Goal: Information Seeking & Learning: Find contact information

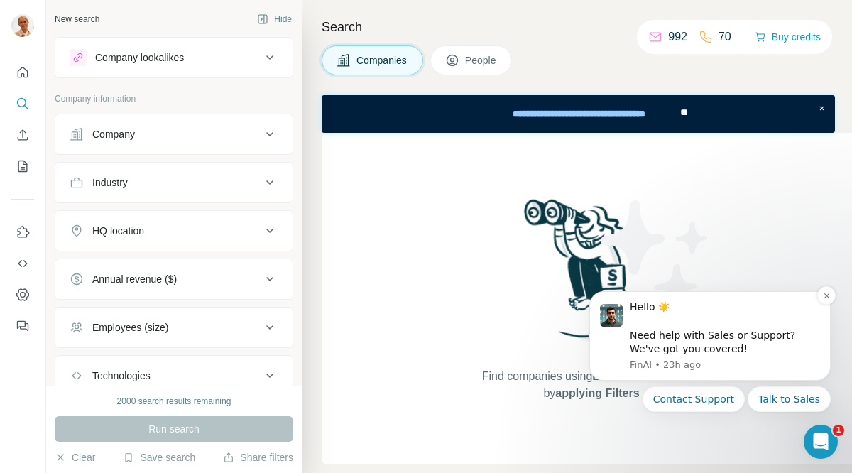
click at [675, 291] on div "Hello ☀️ ​ Need help with Sales or Support? We've got you covered! [GEOGRAPHIC_…" at bounding box center [709, 335] width 241 height 89
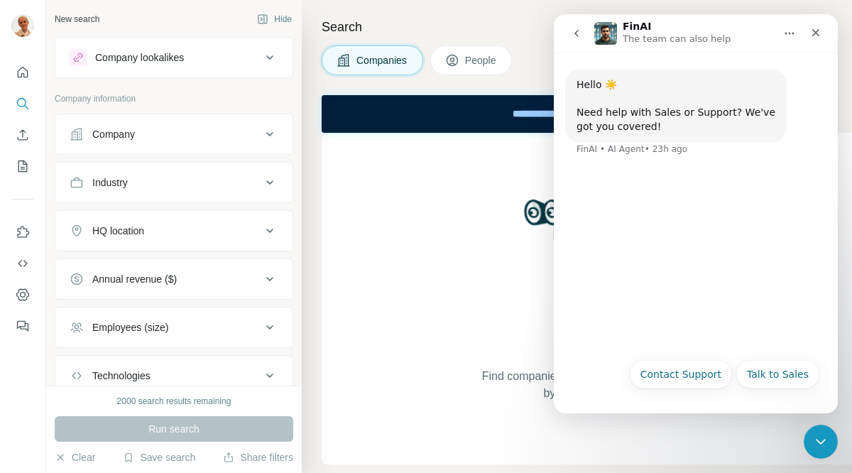
click at [382, 351] on div "Find companies using Lookalikes search or by applying Filters" at bounding box center [590, 298] width 539 height 331
click at [815, 37] on icon "Close" at bounding box center [815, 32] width 11 height 11
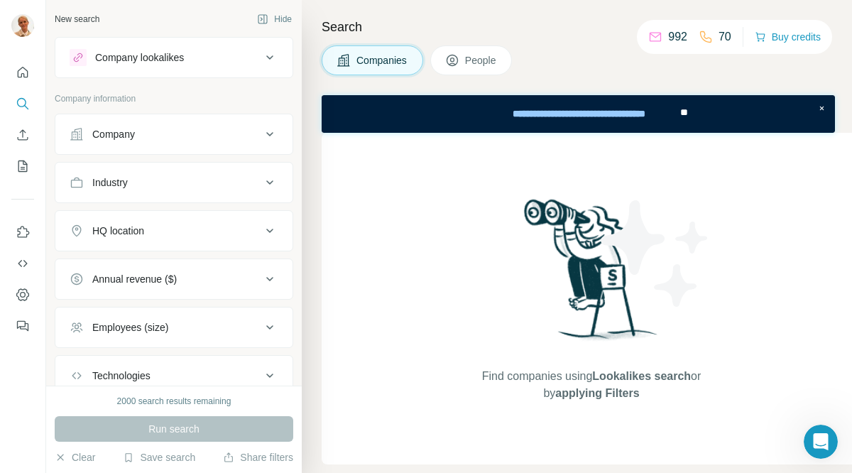
click at [127, 138] on div "Company" at bounding box center [113, 134] width 43 height 14
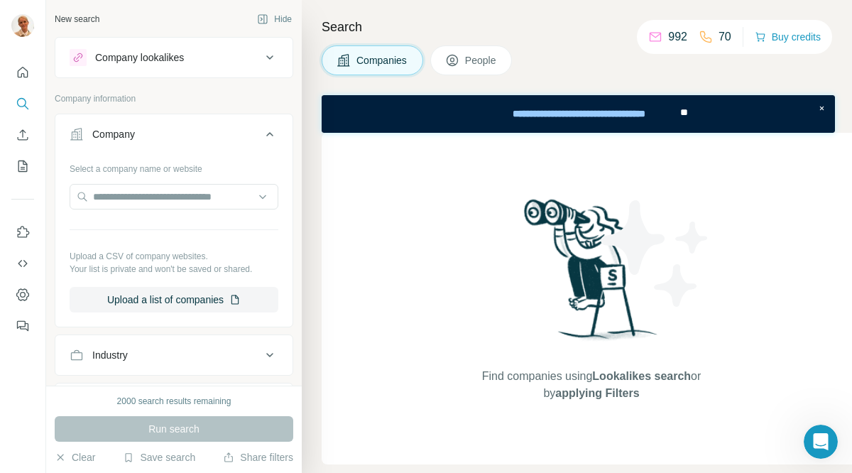
click at [127, 138] on div "Company" at bounding box center [113, 134] width 43 height 14
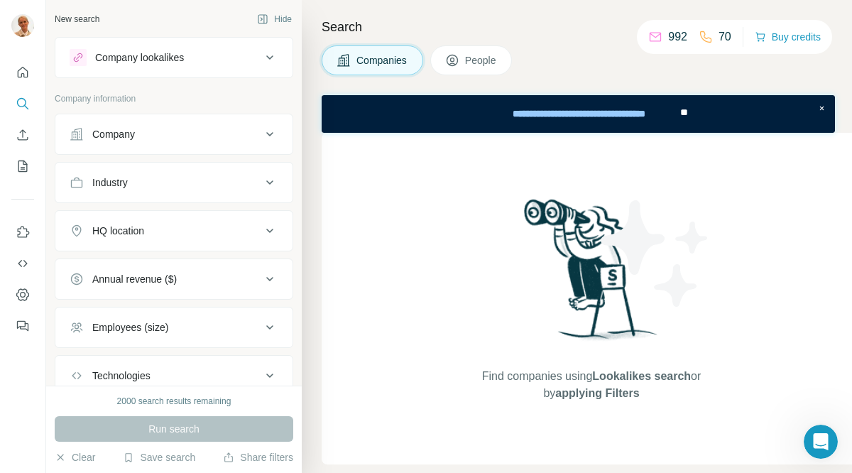
click at [127, 138] on div "Company" at bounding box center [113, 134] width 43 height 14
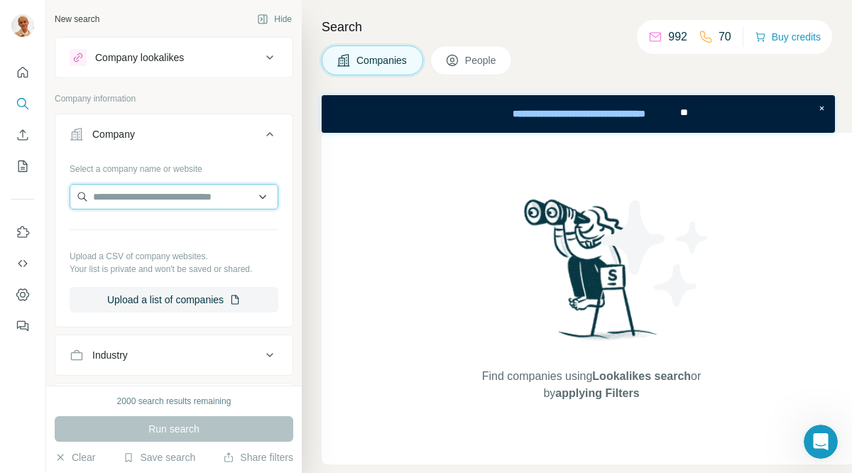
click at [143, 194] on input "text" at bounding box center [174, 197] width 209 height 26
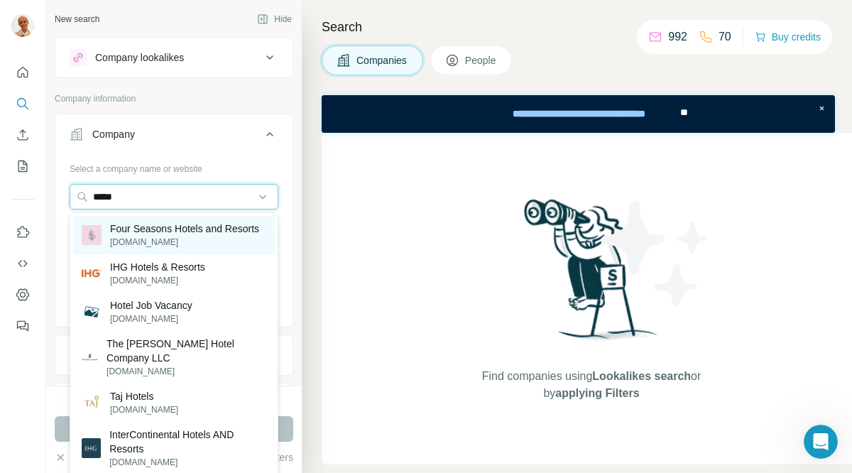
type input "*****"
click at [149, 226] on p "Four Seasons Hotels and Resorts" at bounding box center [184, 228] width 149 height 14
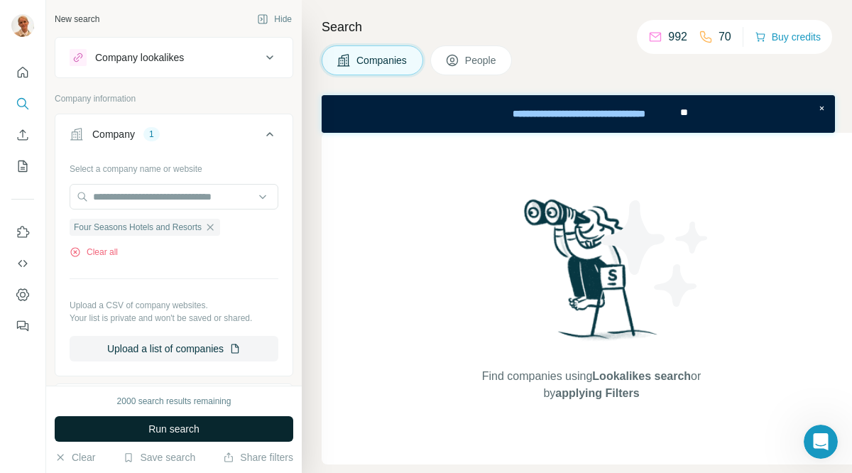
click at [197, 432] on span "Run search" at bounding box center [173, 429] width 51 height 14
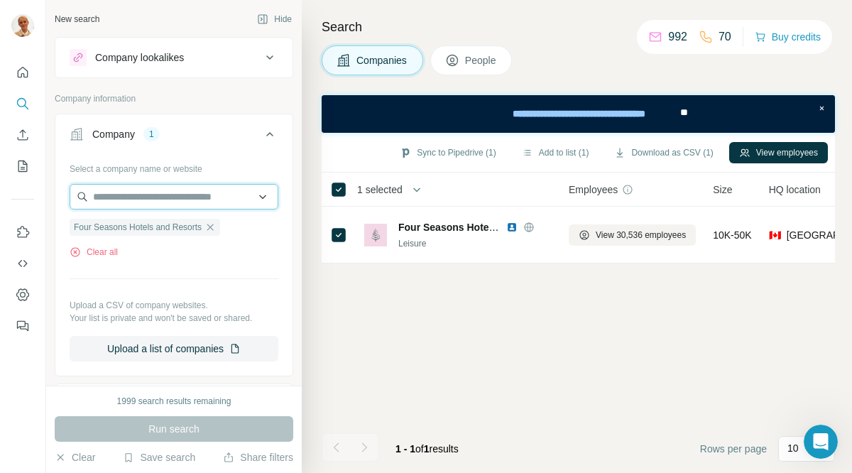
click at [209, 202] on input "text" at bounding box center [174, 197] width 209 height 26
type input "**********"
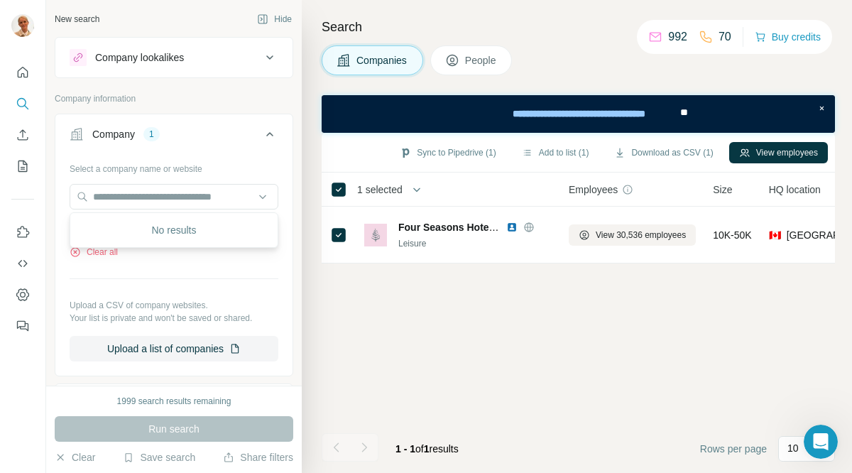
click at [196, 230] on div "No results" at bounding box center [174, 230] width 202 height 28
click at [183, 421] on div "Run search" at bounding box center [174, 429] width 238 height 26
click at [268, 132] on icon at bounding box center [269, 134] width 17 height 17
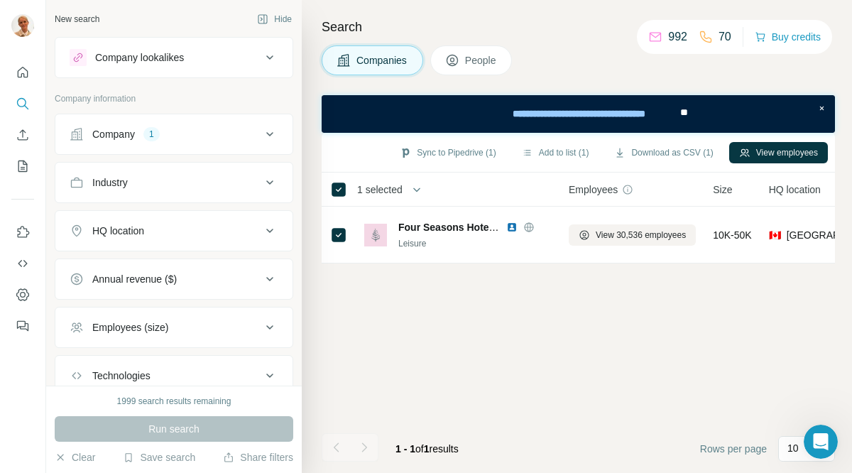
click at [123, 136] on div "Company" at bounding box center [113, 134] width 43 height 14
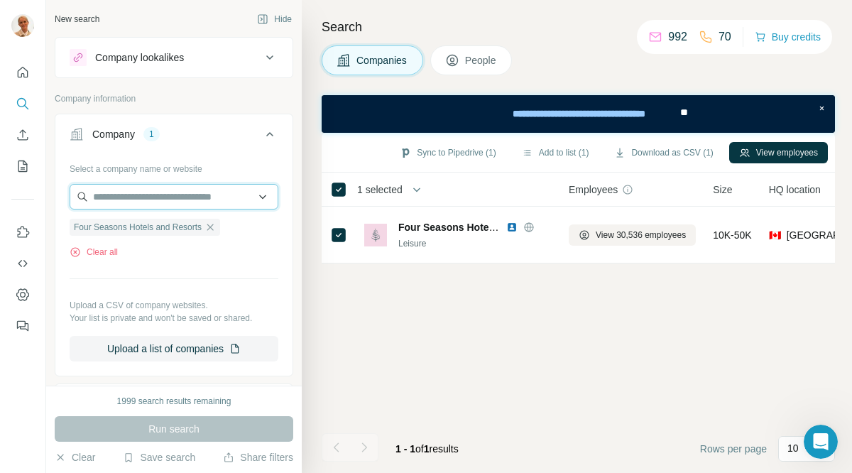
click at [131, 193] on input "text" at bounding box center [174, 197] width 209 height 26
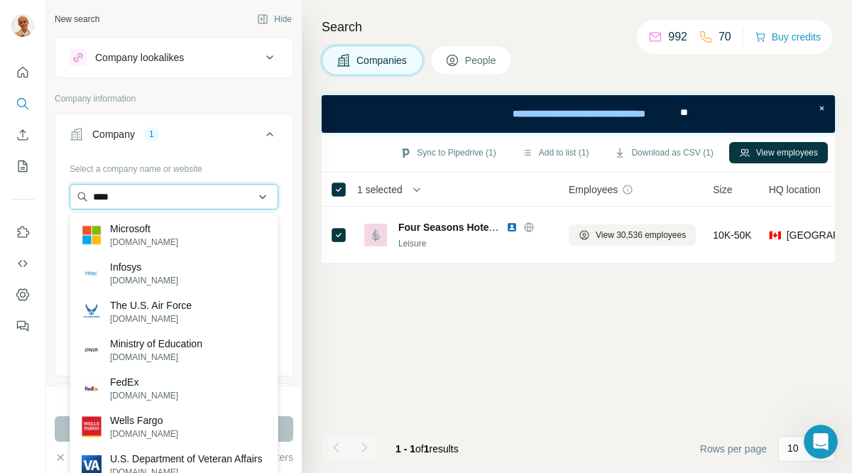
type input "****"
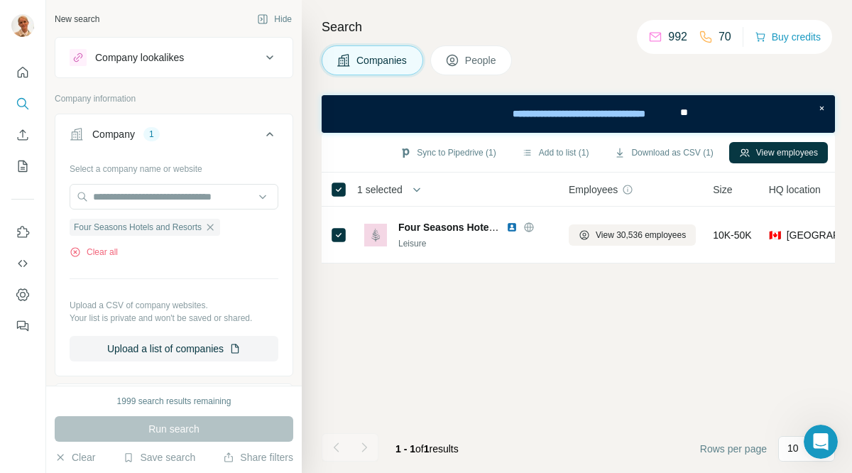
click at [399, 321] on div "Sync to Pipedrive (1) Add to list (1) Download as CSV (1) View employees 1 sele…" at bounding box center [577, 303] width 513 height 340
click at [756, 150] on button "View employees" at bounding box center [778, 152] width 99 height 21
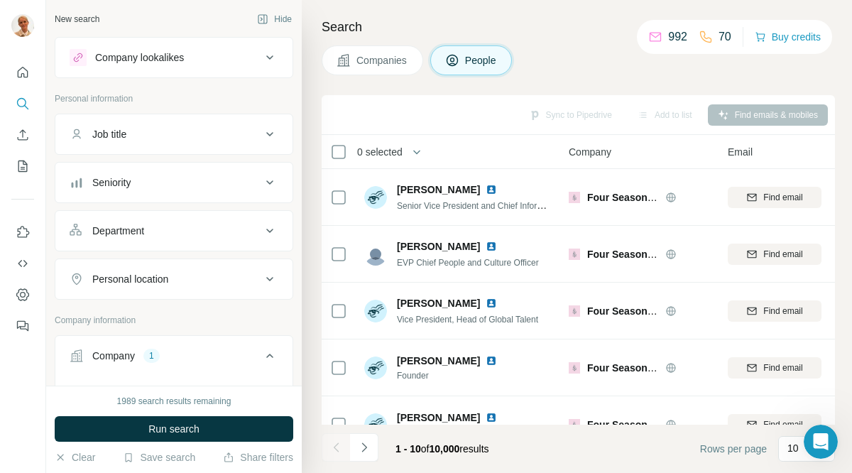
click at [79, 53] on icon at bounding box center [78, 57] width 9 height 9
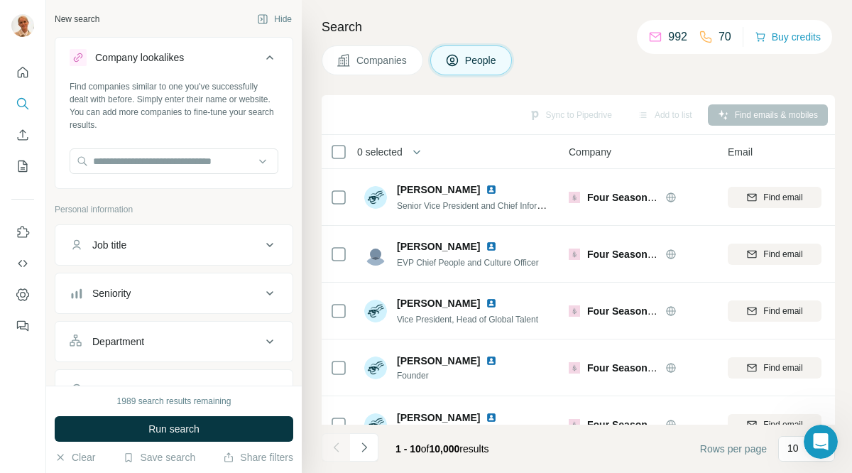
click at [272, 60] on icon at bounding box center [269, 57] width 17 height 17
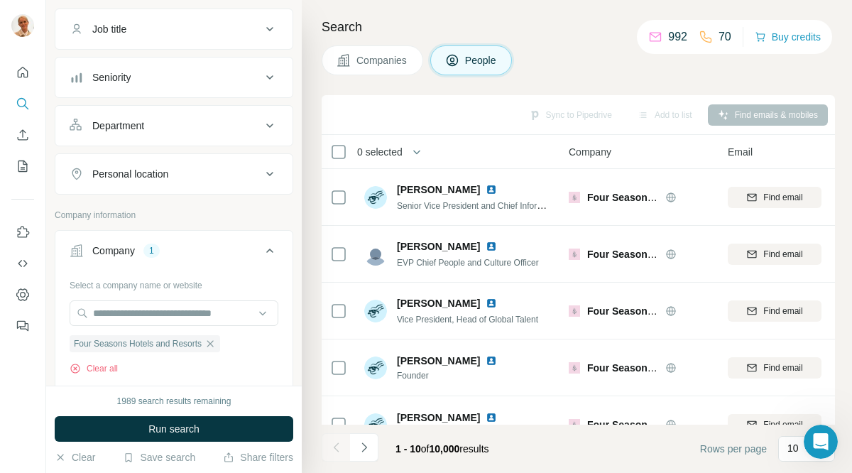
scroll to position [106, 0]
click at [270, 250] on icon at bounding box center [269, 249] width 17 height 17
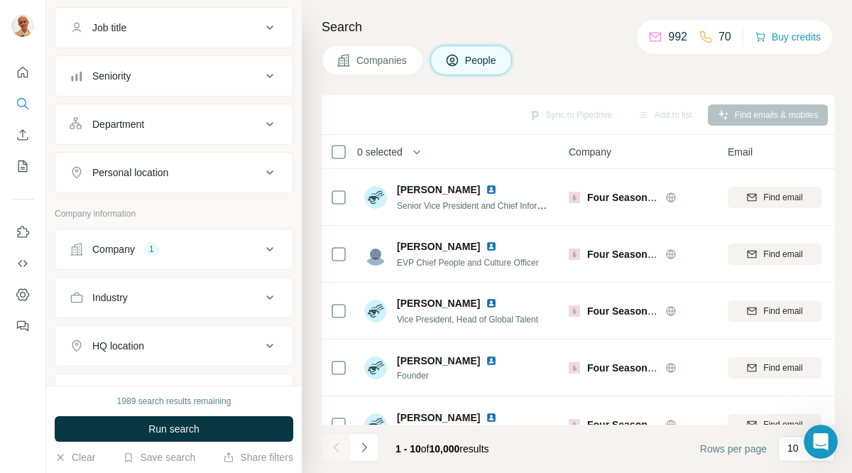
click at [153, 251] on div "1" at bounding box center [151, 249] width 16 height 13
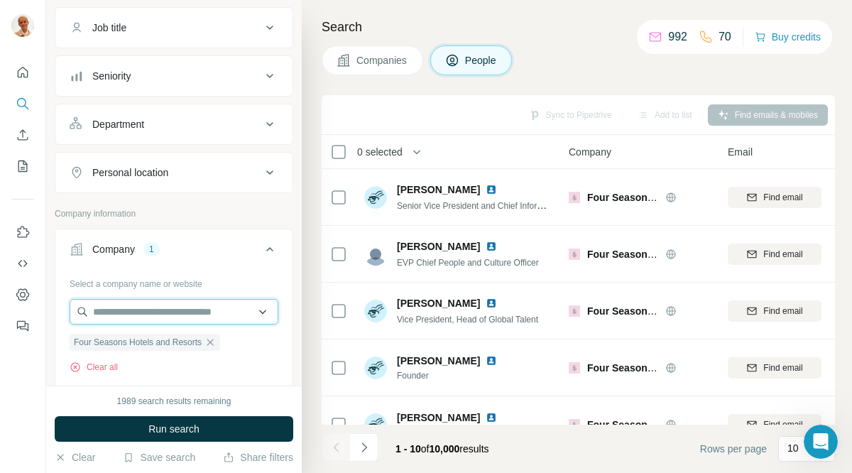
click at [172, 312] on input "text" at bounding box center [174, 312] width 209 height 26
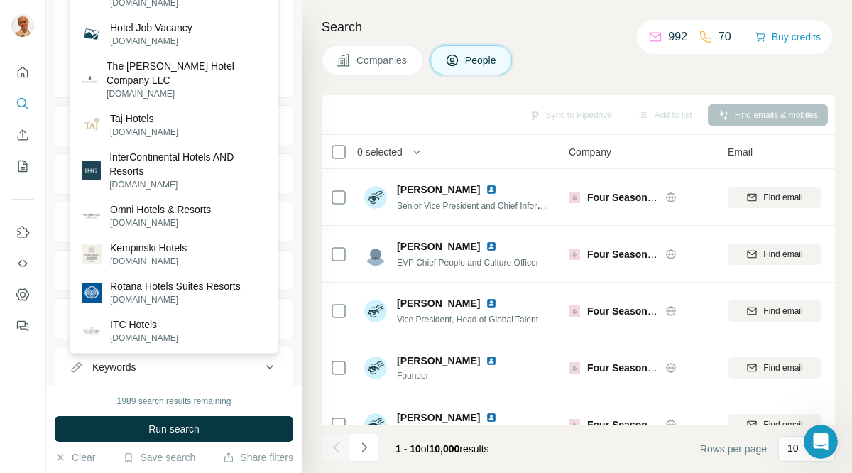
scroll to position [505, 0]
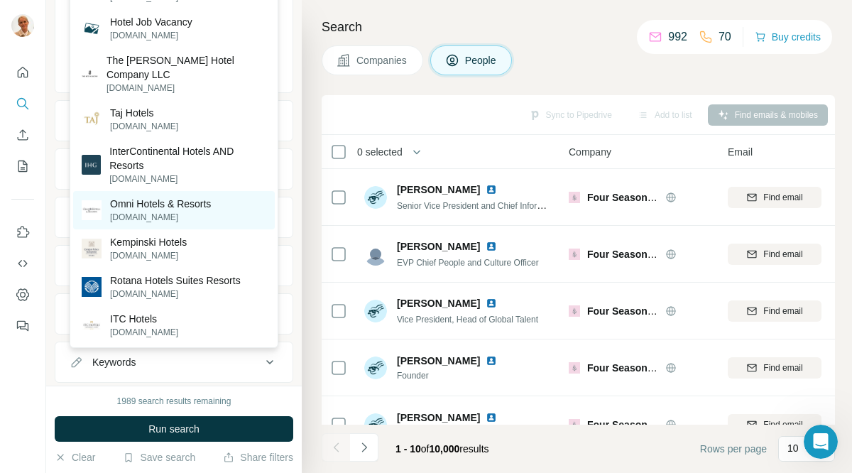
type input "*****"
click at [188, 211] on p "Omni Hotels & Resorts" at bounding box center [160, 204] width 101 height 14
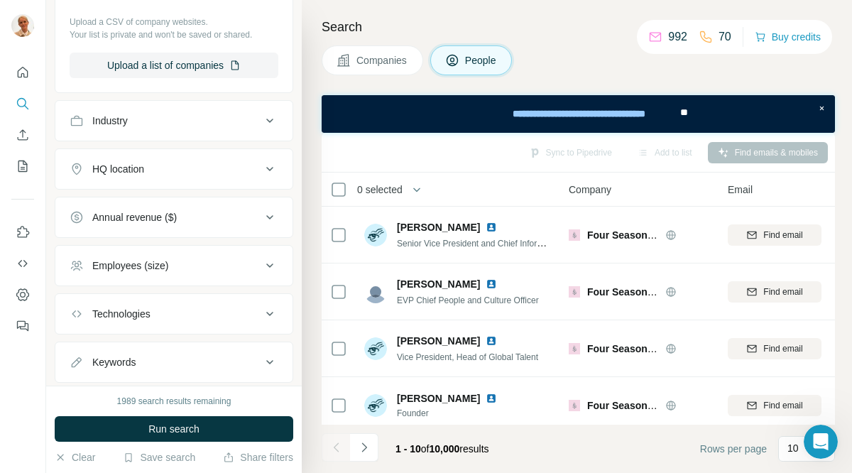
click at [375, 59] on span "Companies" at bounding box center [382, 60] width 52 height 14
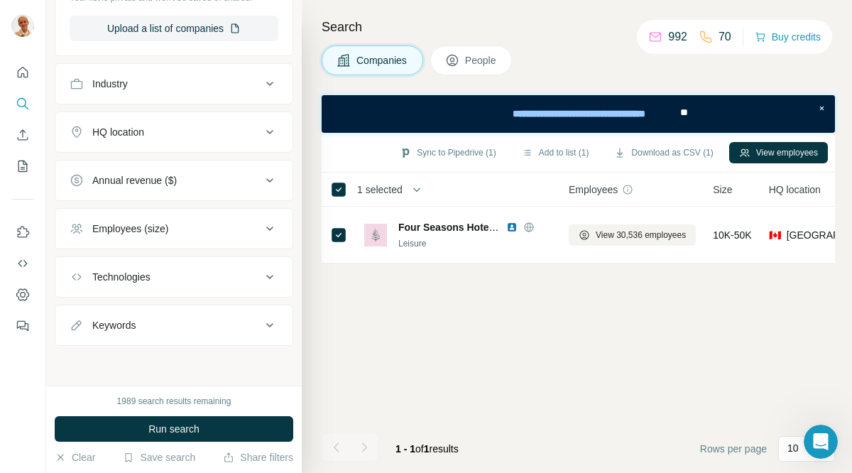
scroll to position [346, 0]
click at [473, 57] on span "People" at bounding box center [481, 60] width 33 height 14
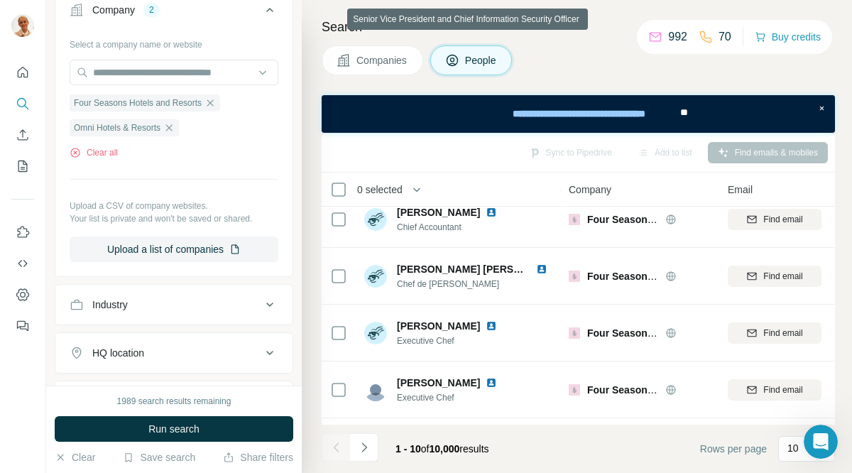
scroll to position [350, 0]
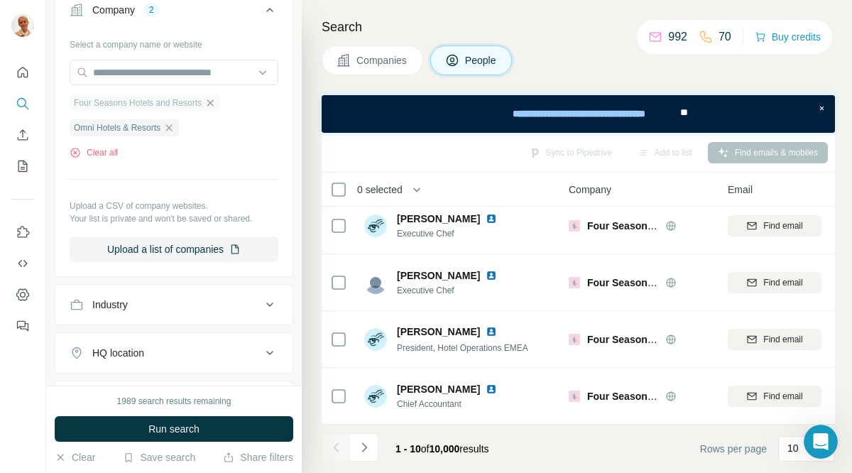
click at [216, 104] on icon "button" at bounding box center [209, 102] width 11 height 11
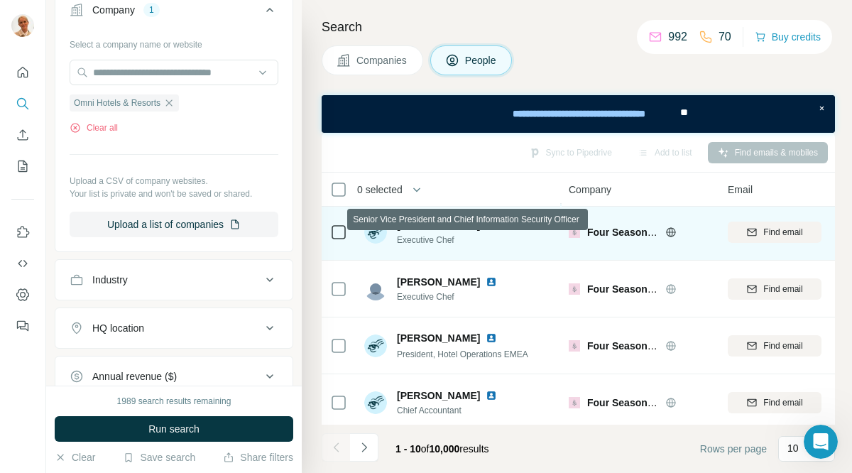
scroll to position [350, 0]
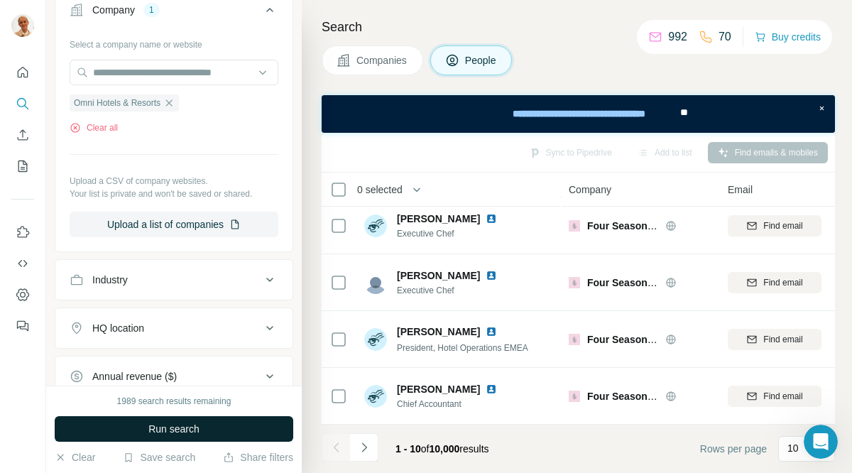
click at [188, 431] on span "Run search" at bounding box center [173, 429] width 51 height 14
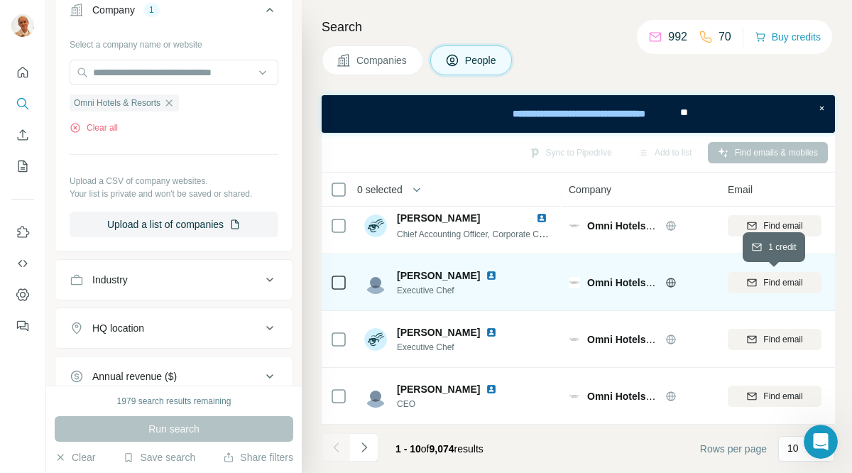
click at [782, 281] on span "Find email" at bounding box center [782, 282] width 39 height 13
click at [175, 102] on icon "button" at bounding box center [168, 102] width 11 height 11
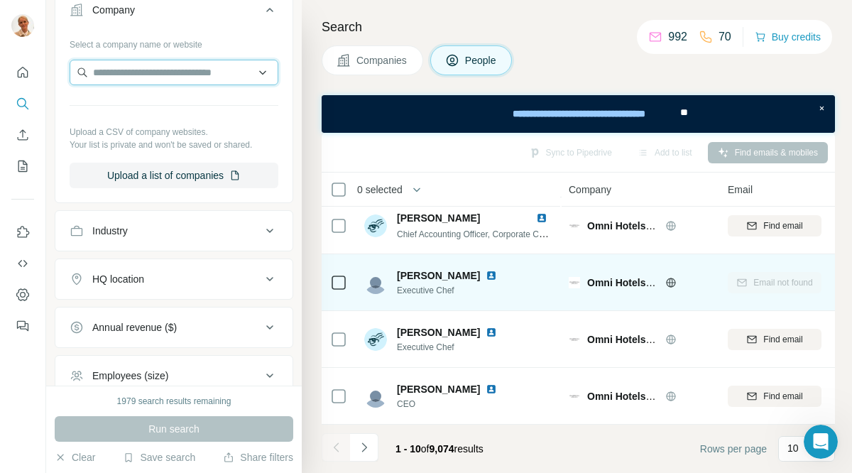
click at [156, 75] on input "text" at bounding box center [174, 73] width 209 height 26
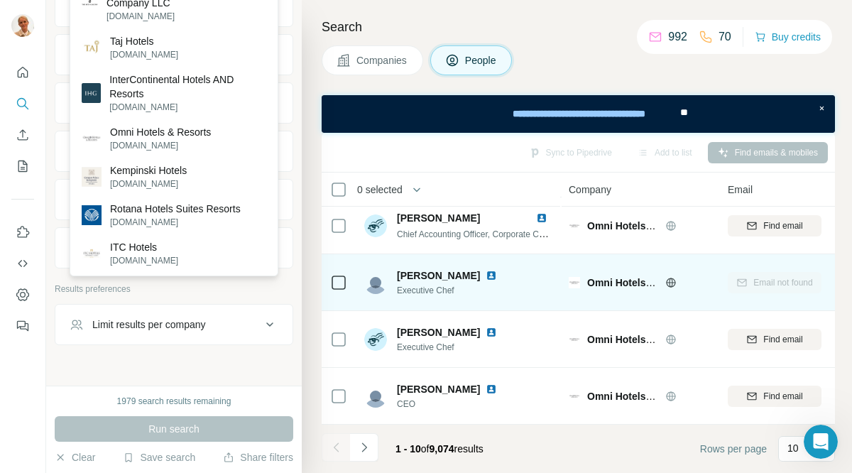
scroll to position [576, 0]
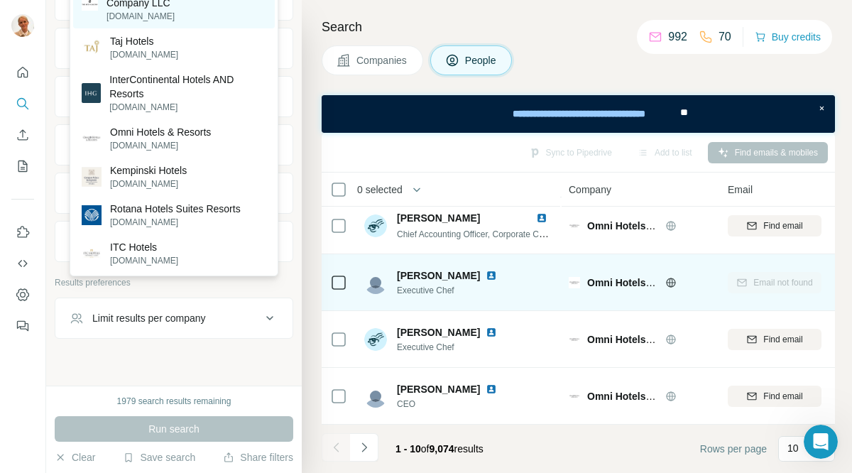
type input "*****"
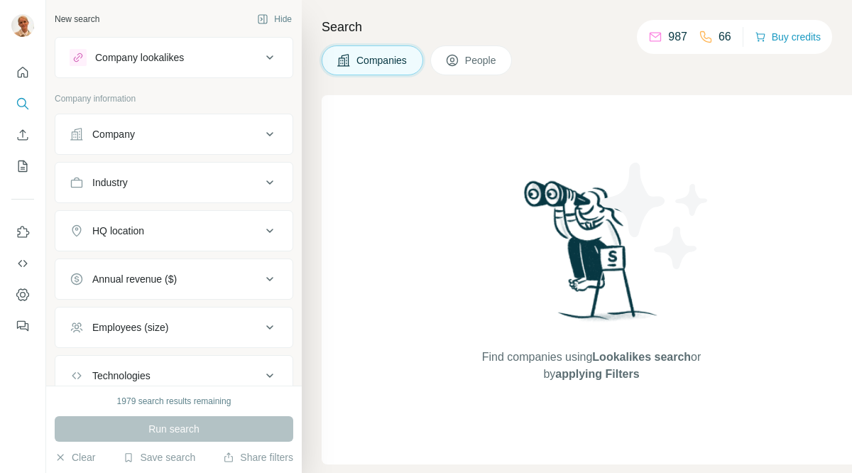
click at [270, 132] on icon at bounding box center [269, 134] width 17 height 17
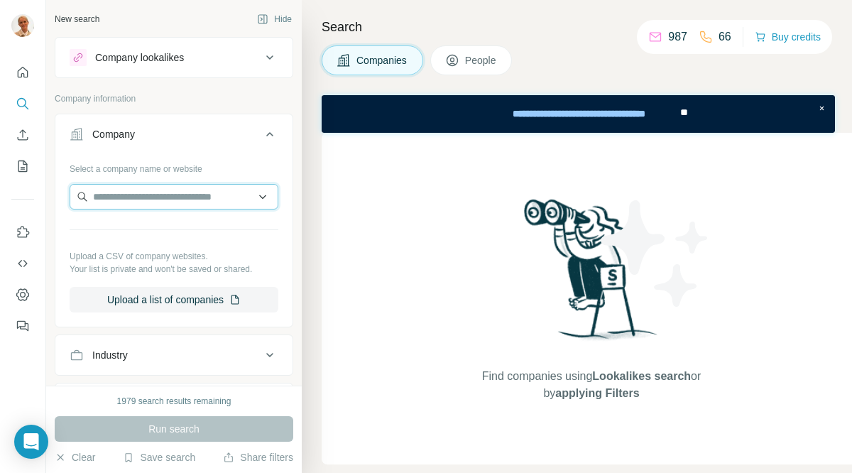
click at [221, 189] on input "text" at bounding box center [174, 197] width 209 height 26
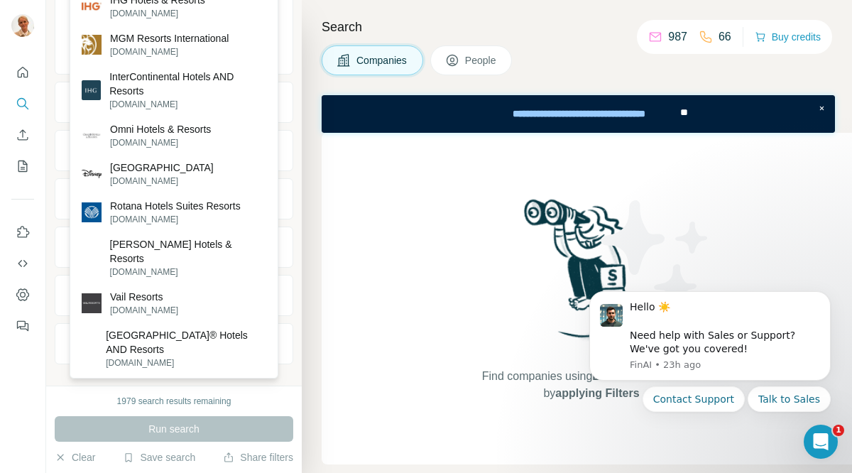
scroll to position [271, 0]
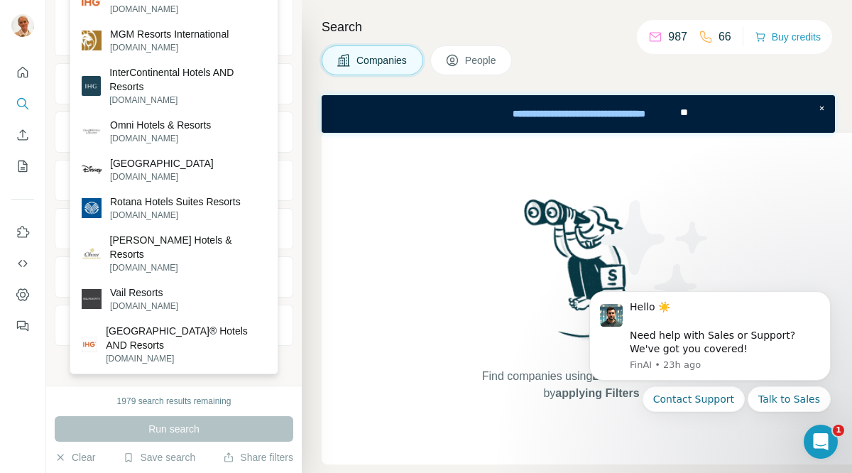
type input "******"
